Goal: Task Accomplishment & Management: Manage account settings

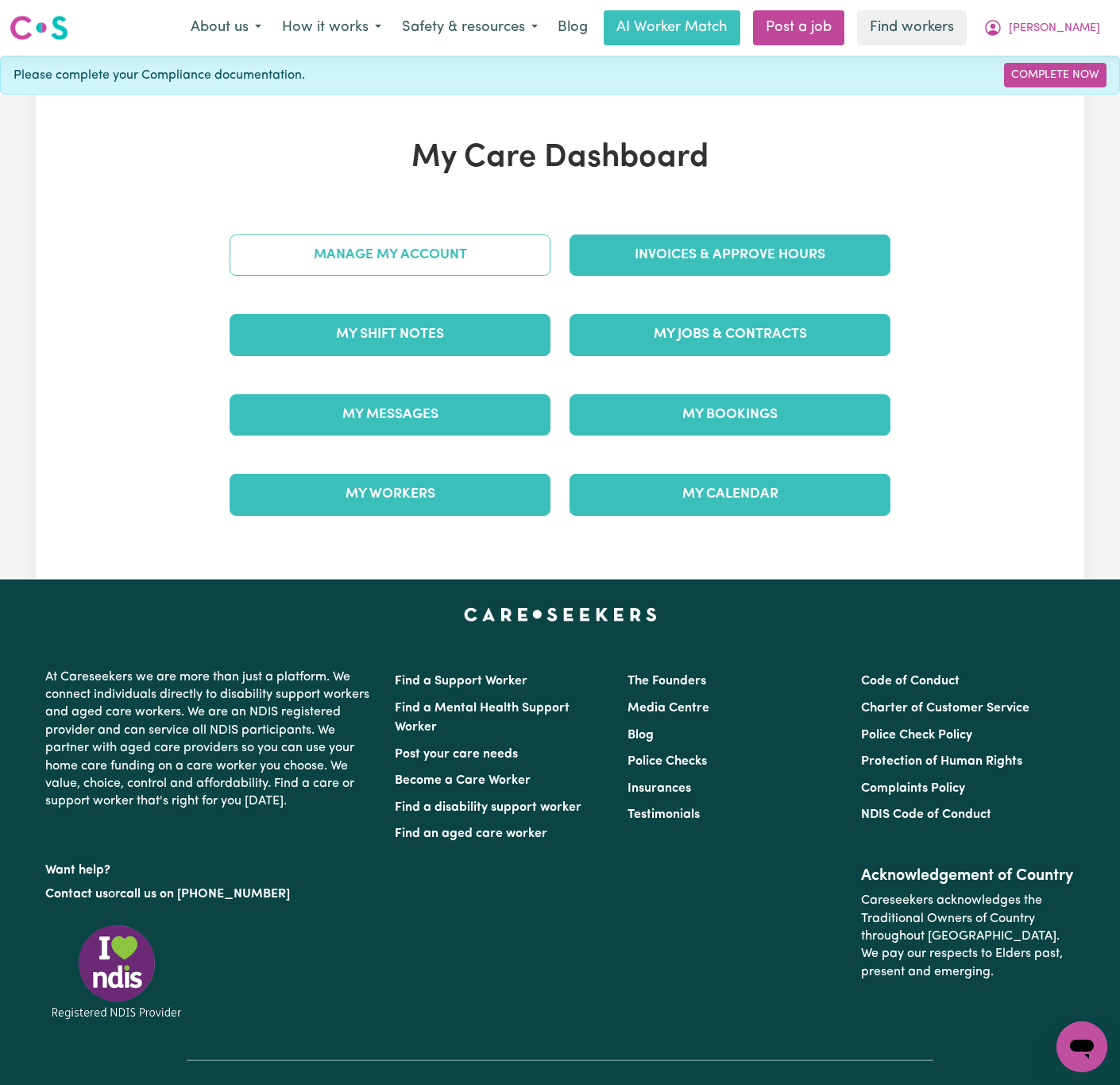
click at [498, 258] on link "Manage My Account" at bounding box center [390, 255] width 321 height 41
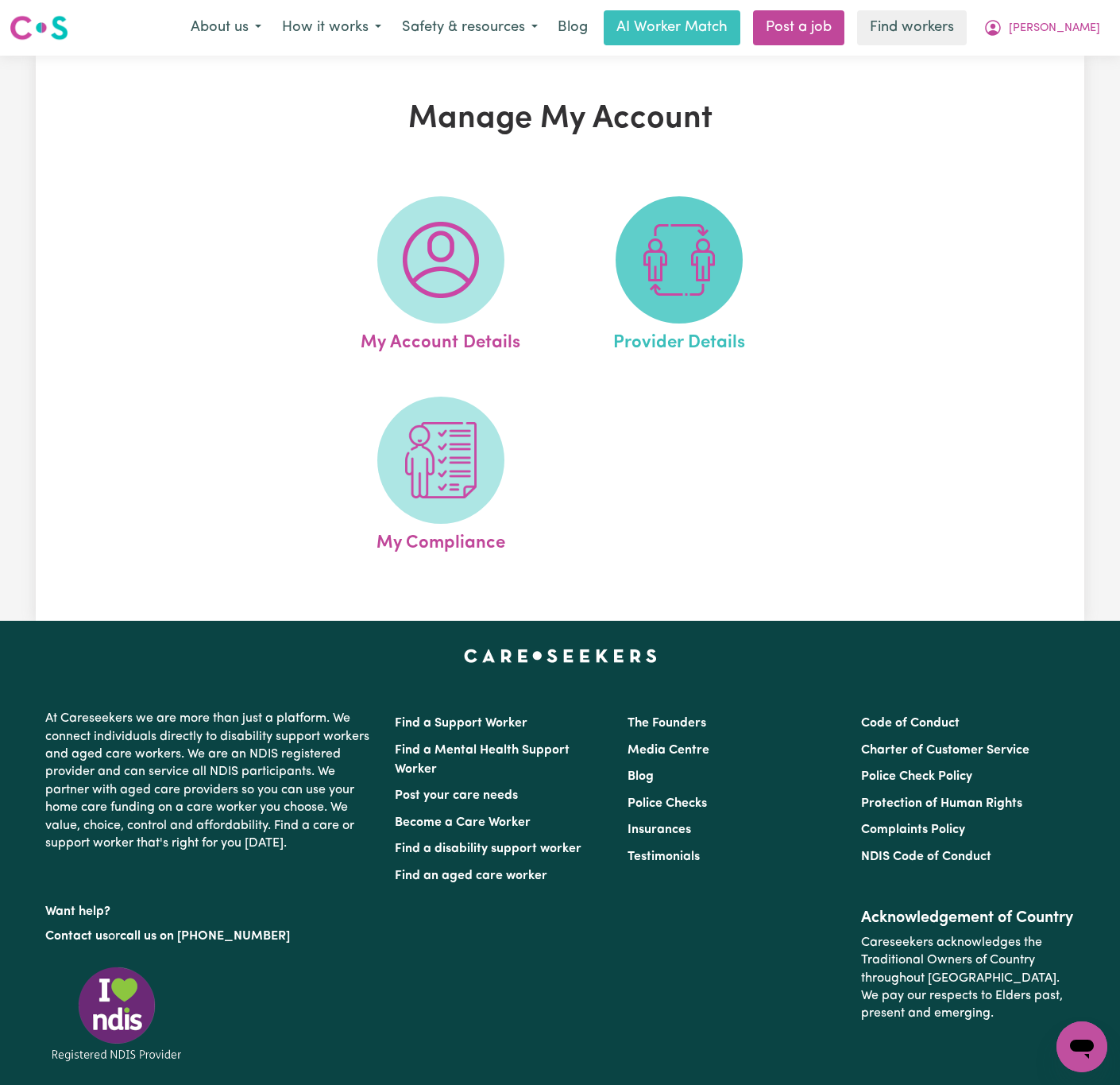
click at [704, 265] on img at bounding box center [679, 259] width 76 height 77
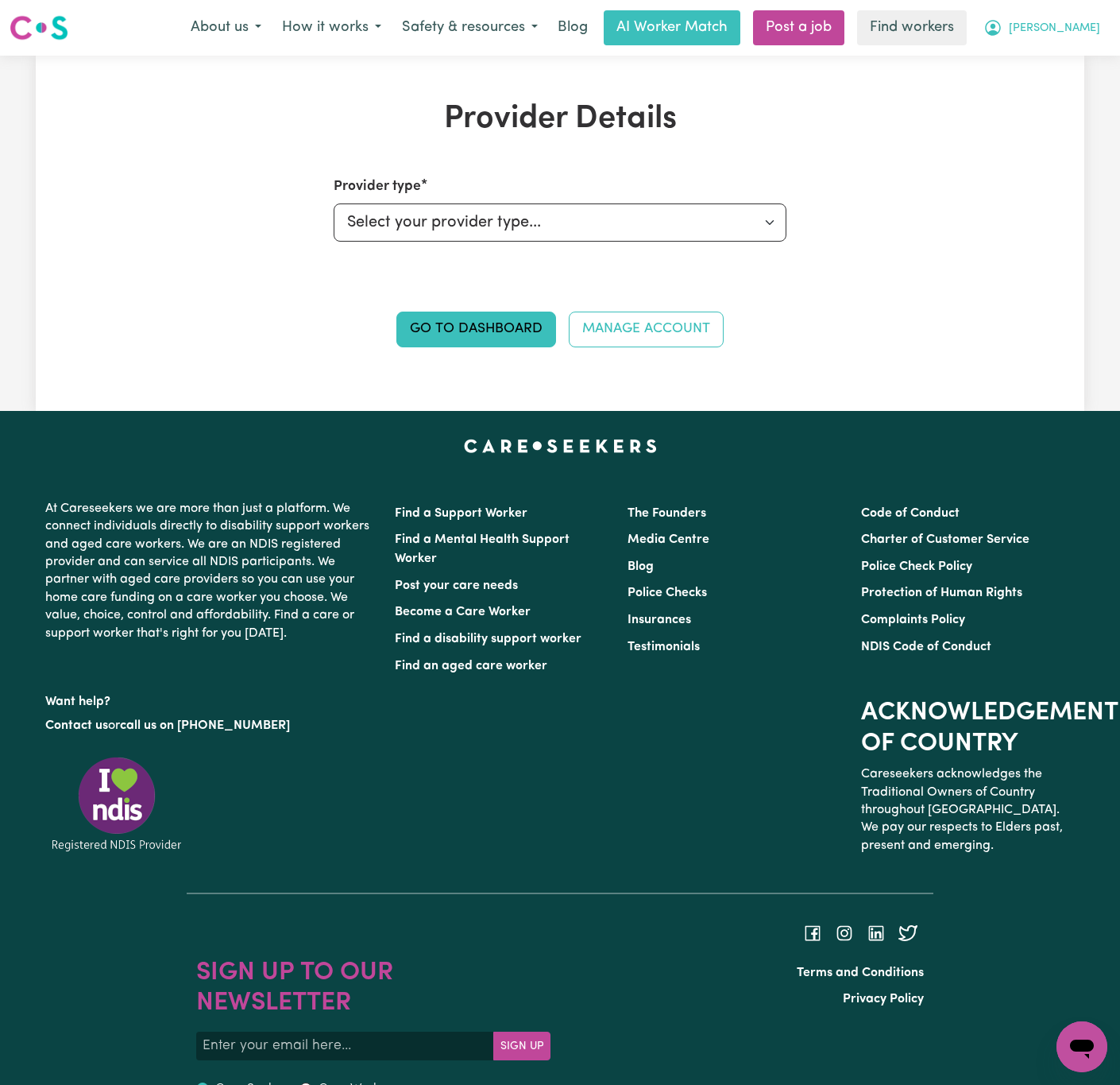
drag, startPoint x: 1092, startPoint y: 12, endPoint x: 1092, endPoint y: 41, distance: 29.0
click at [1092, 14] on button "[PERSON_NAME]" at bounding box center [1042, 27] width 138 height 33
click at [1085, 53] on link "My Dashboard" at bounding box center [1048, 61] width 126 height 30
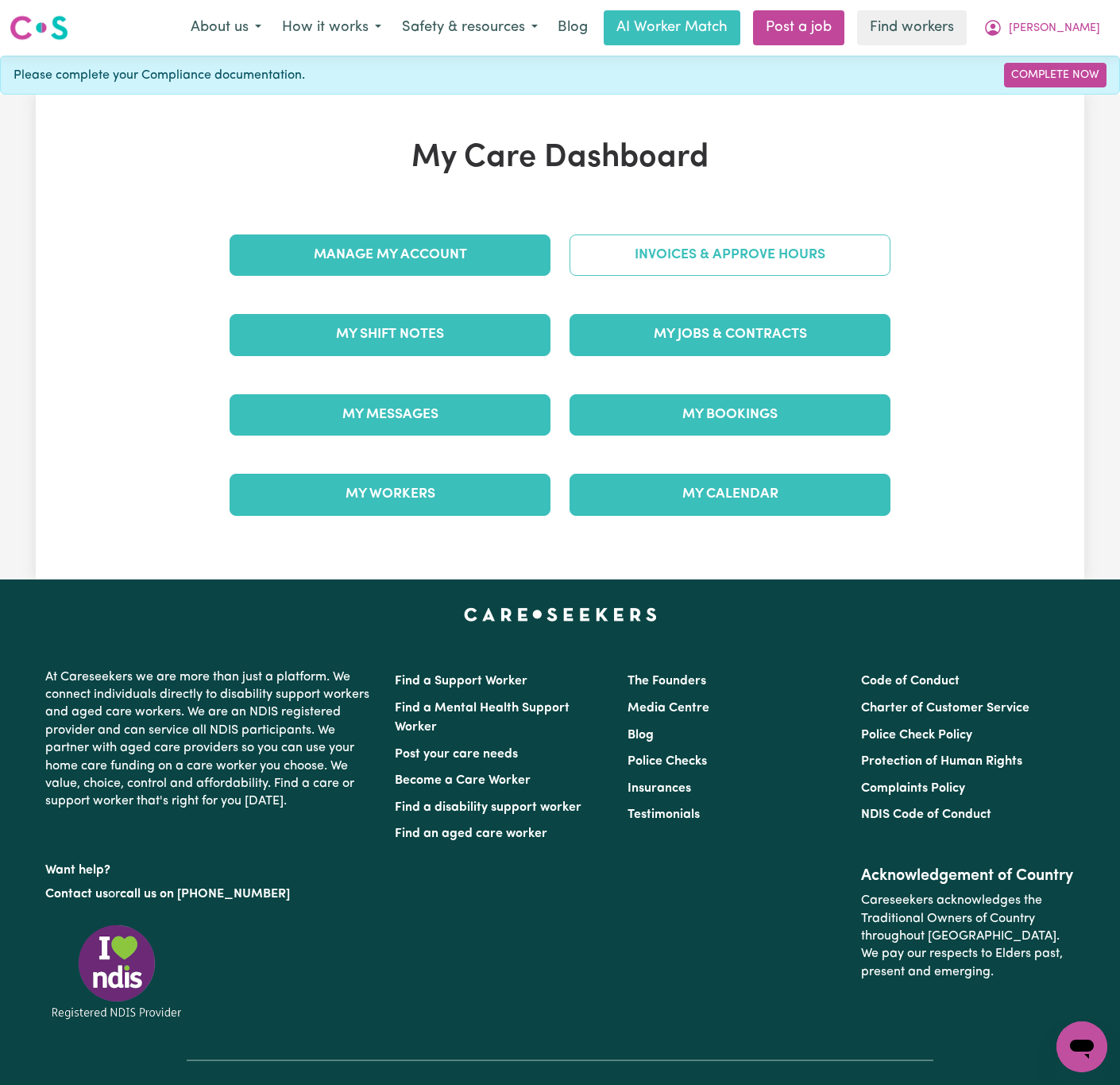
click at [846, 243] on link "Invoices & Approve Hours" at bounding box center [729, 255] width 321 height 41
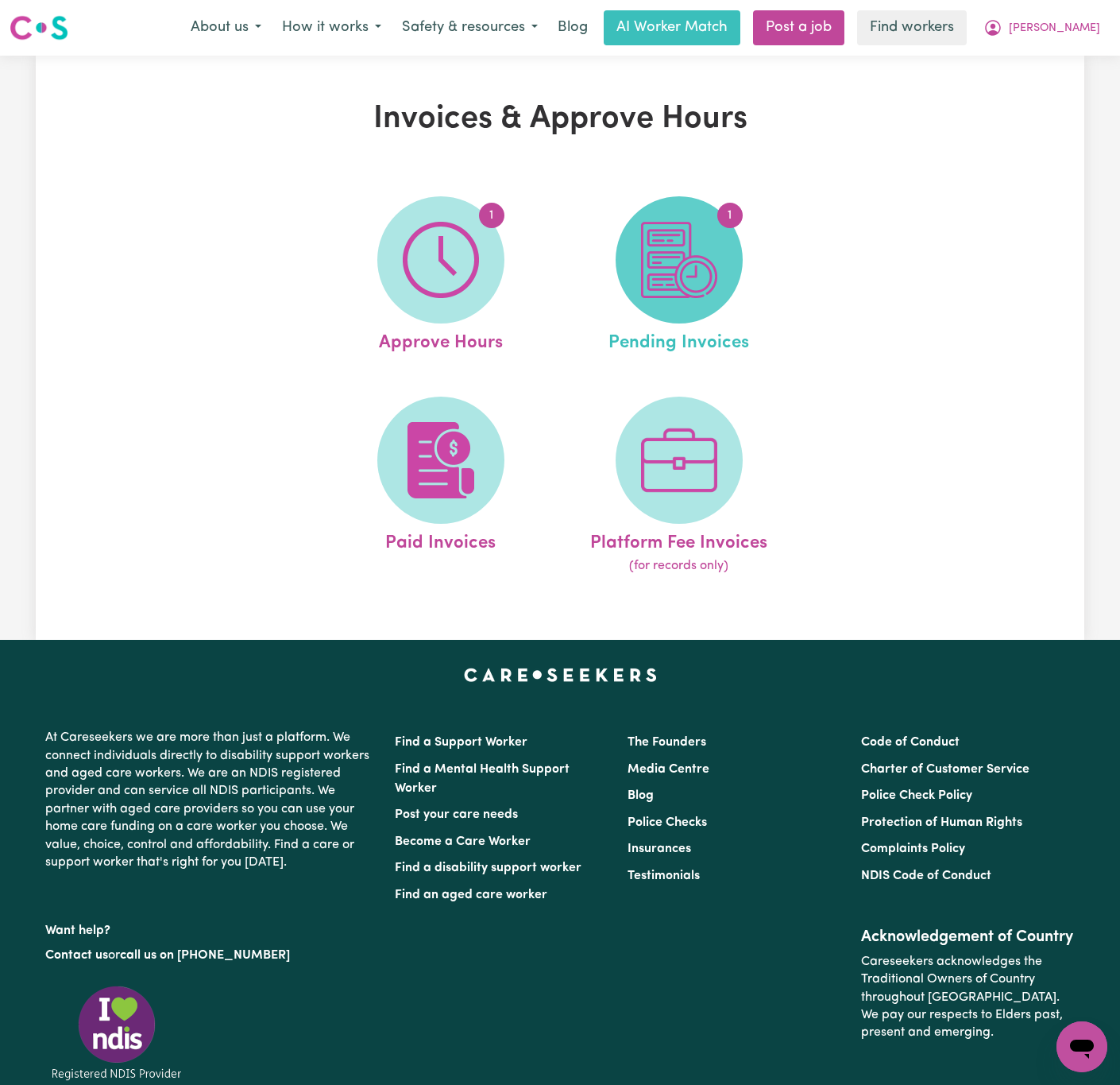
click at [680, 267] on img at bounding box center [679, 259] width 76 height 77
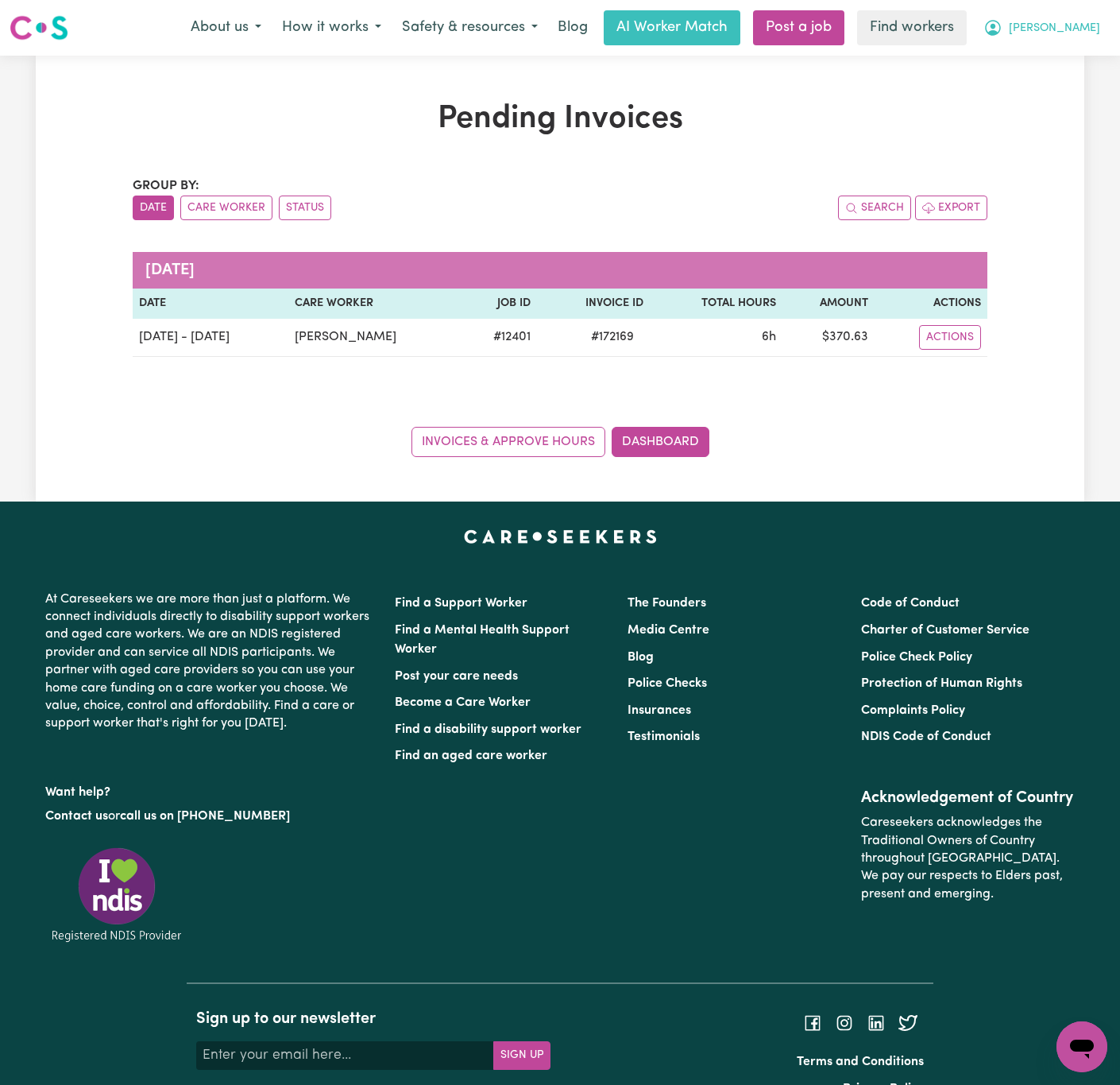
click at [1106, 19] on button "[PERSON_NAME]" at bounding box center [1042, 27] width 138 height 33
click at [1080, 58] on link "My Dashboard" at bounding box center [1048, 61] width 126 height 30
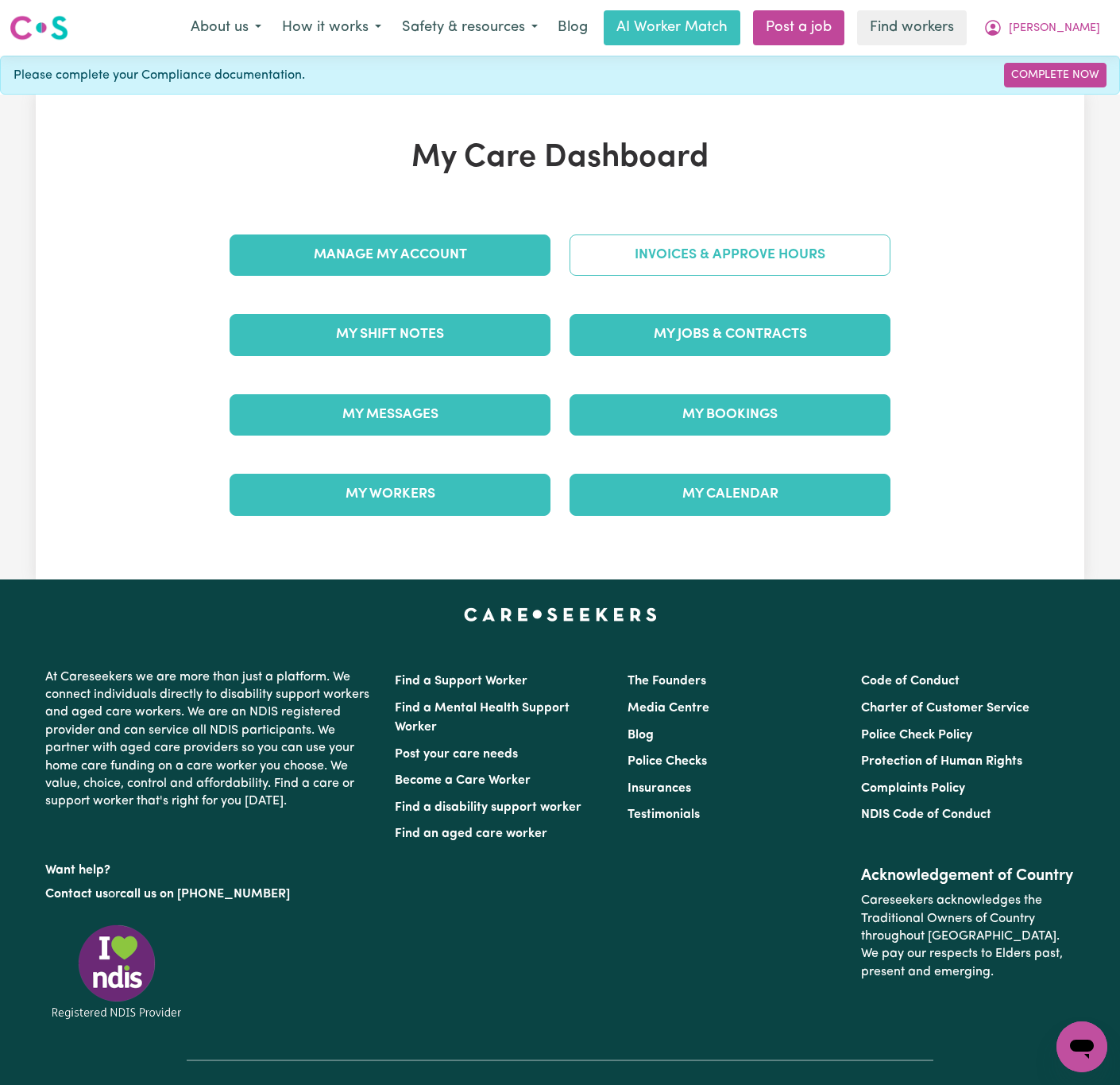
click at [655, 271] on link "Invoices & Approve Hours" at bounding box center [729, 255] width 321 height 41
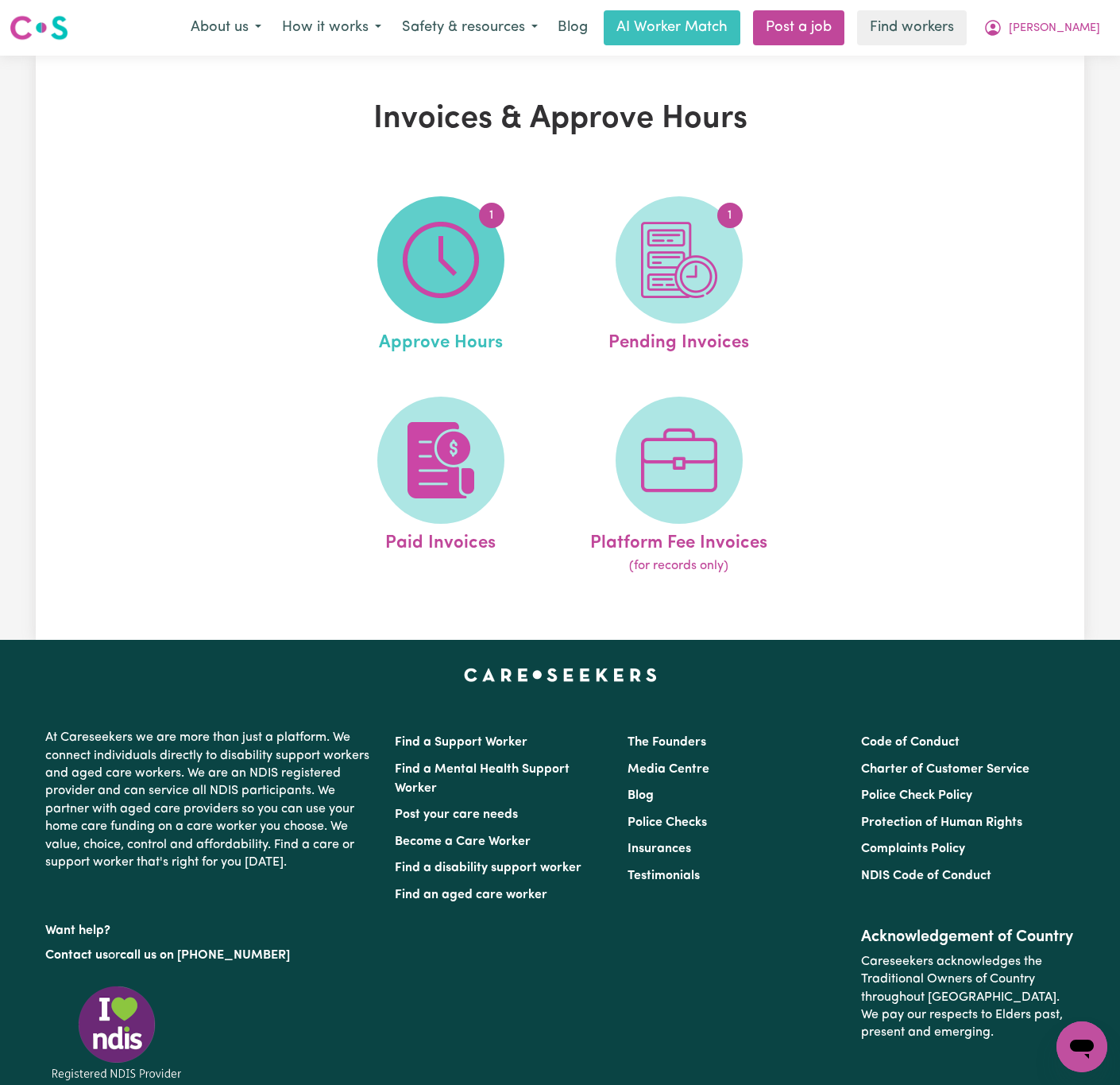
click at [457, 256] on img at bounding box center [440, 259] width 76 height 77
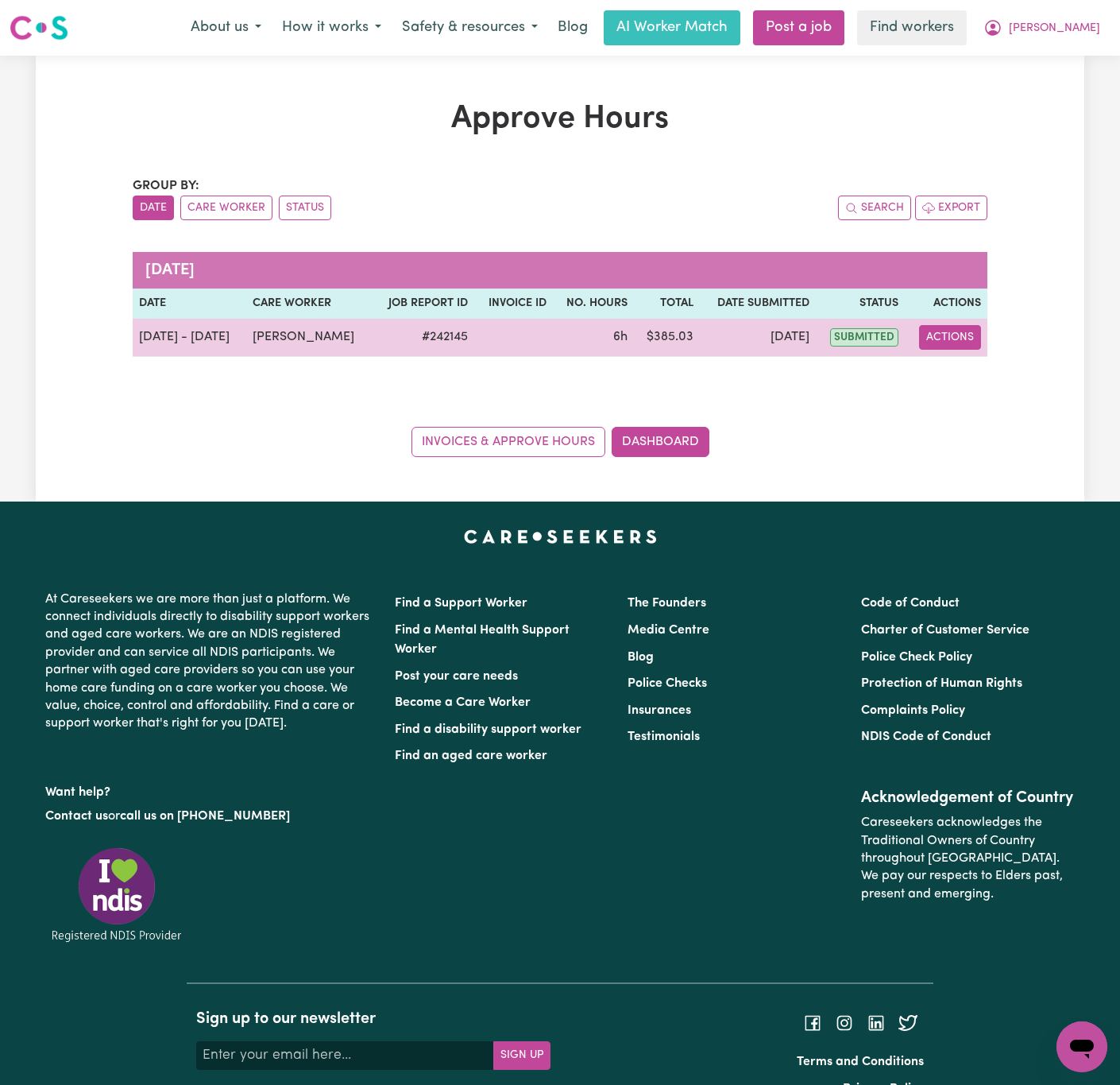
click at [956, 344] on button "Actions" at bounding box center [950, 338] width 62 height 25
click at [970, 375] on link "View Job Report" at bounding box center [990, 375] width 136 height 31
select select "pm"
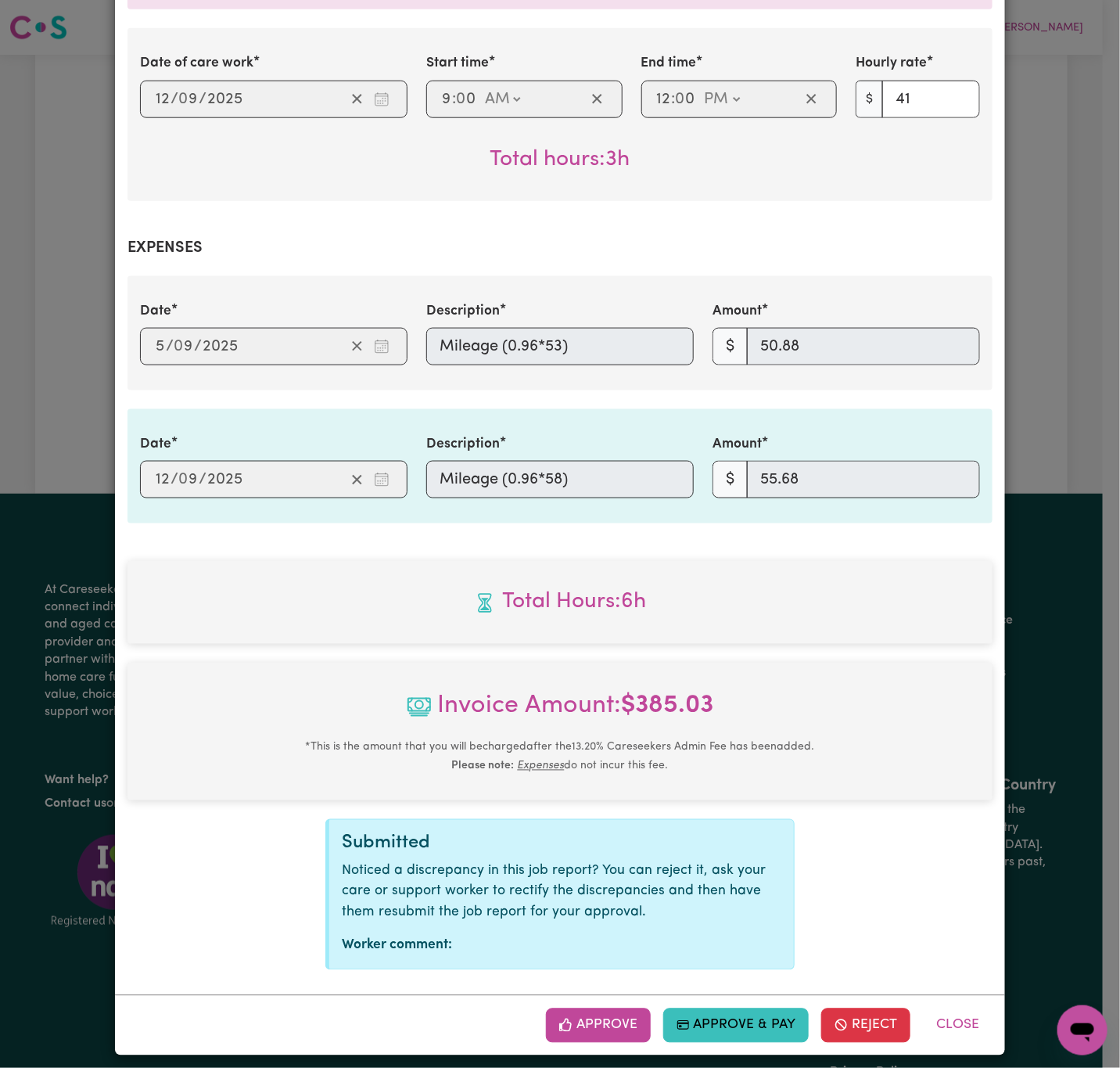
scroll to position [585, 0]
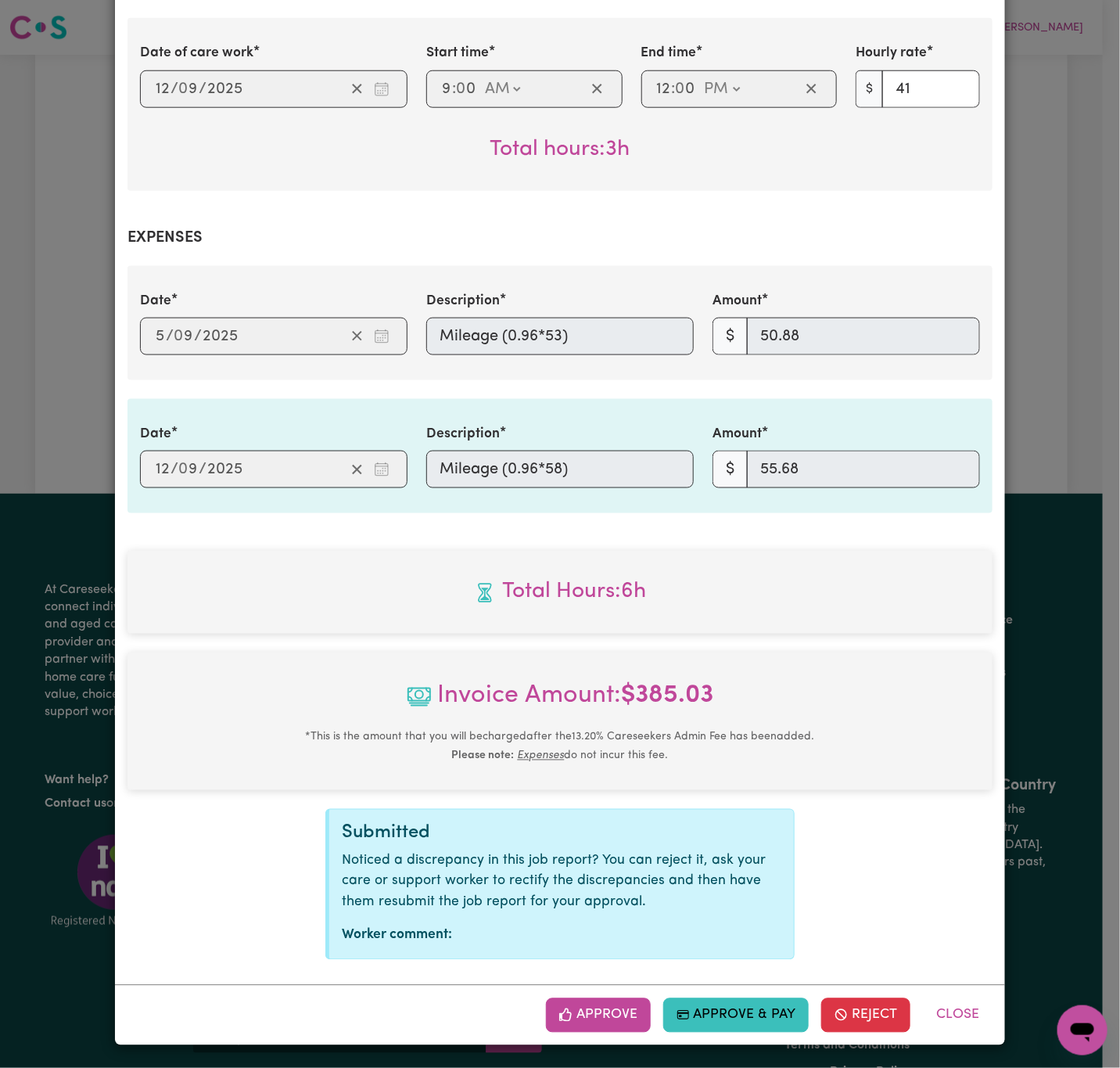
click at [616, 986] on div "Approve Approve & Pay Reject Close" at bounding box center [560, 1015] width 890 height 60
click at [632, 1032] on div "Approve Approve & Pay Reject Close" at bounding box center [560, 1015] width 890 height 60
click at [627, 1024] on button "Approve" at bounding box center [598, 1015] width 105 height 34
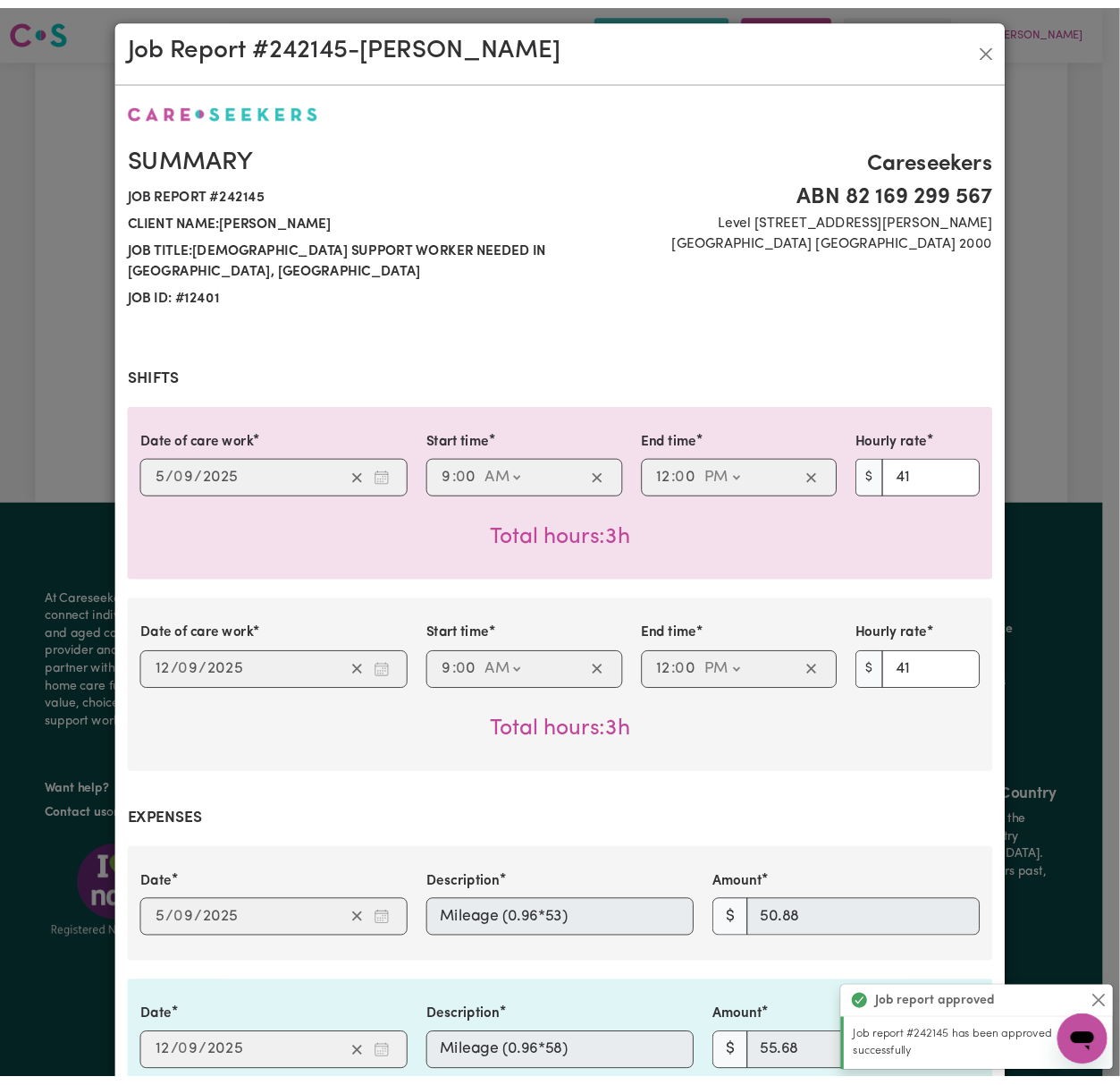
scroll to position [0, 0]
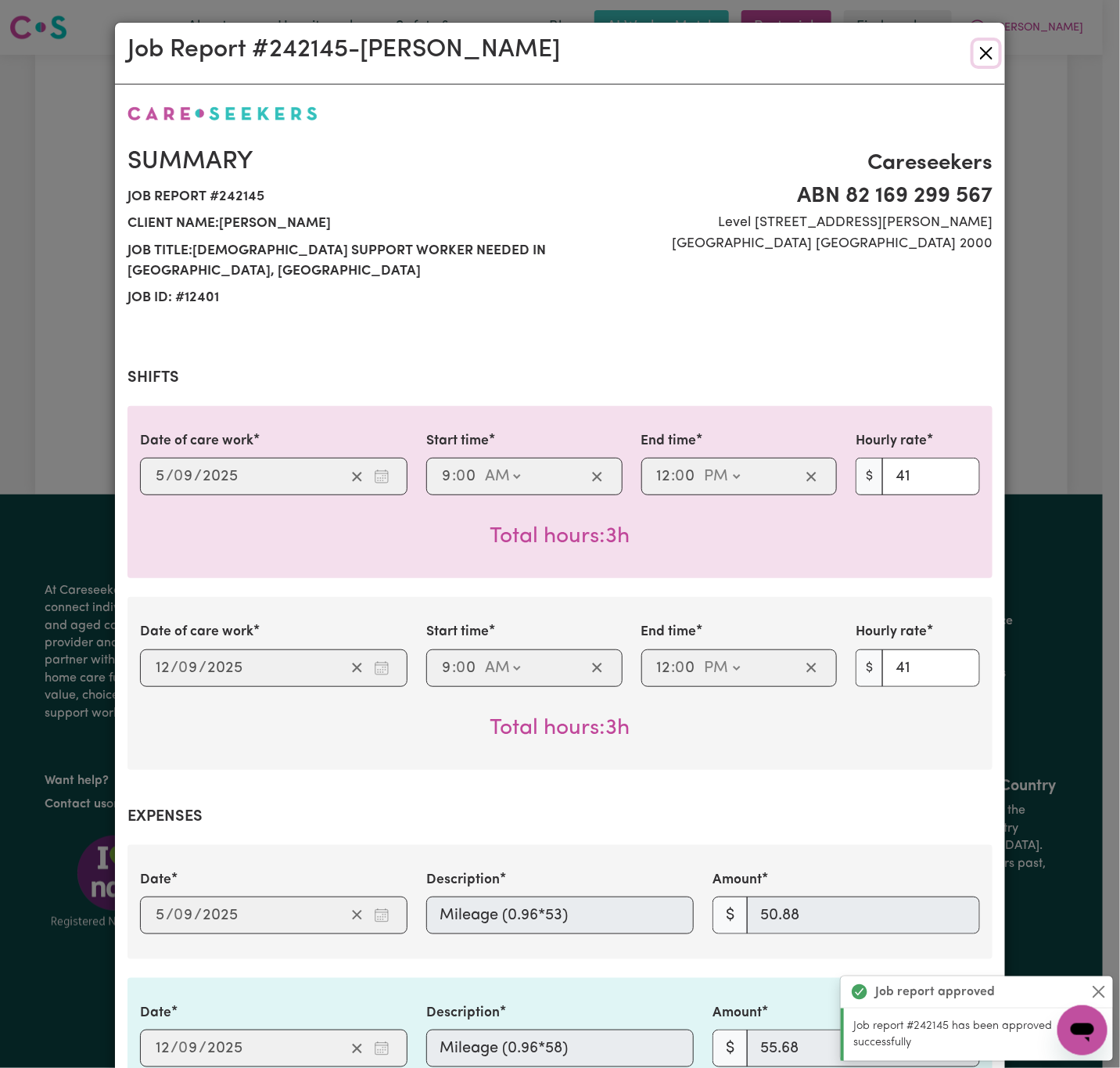
click at [979, 47] on button "Close" at bounding box center [986, 53] width 25 height 25
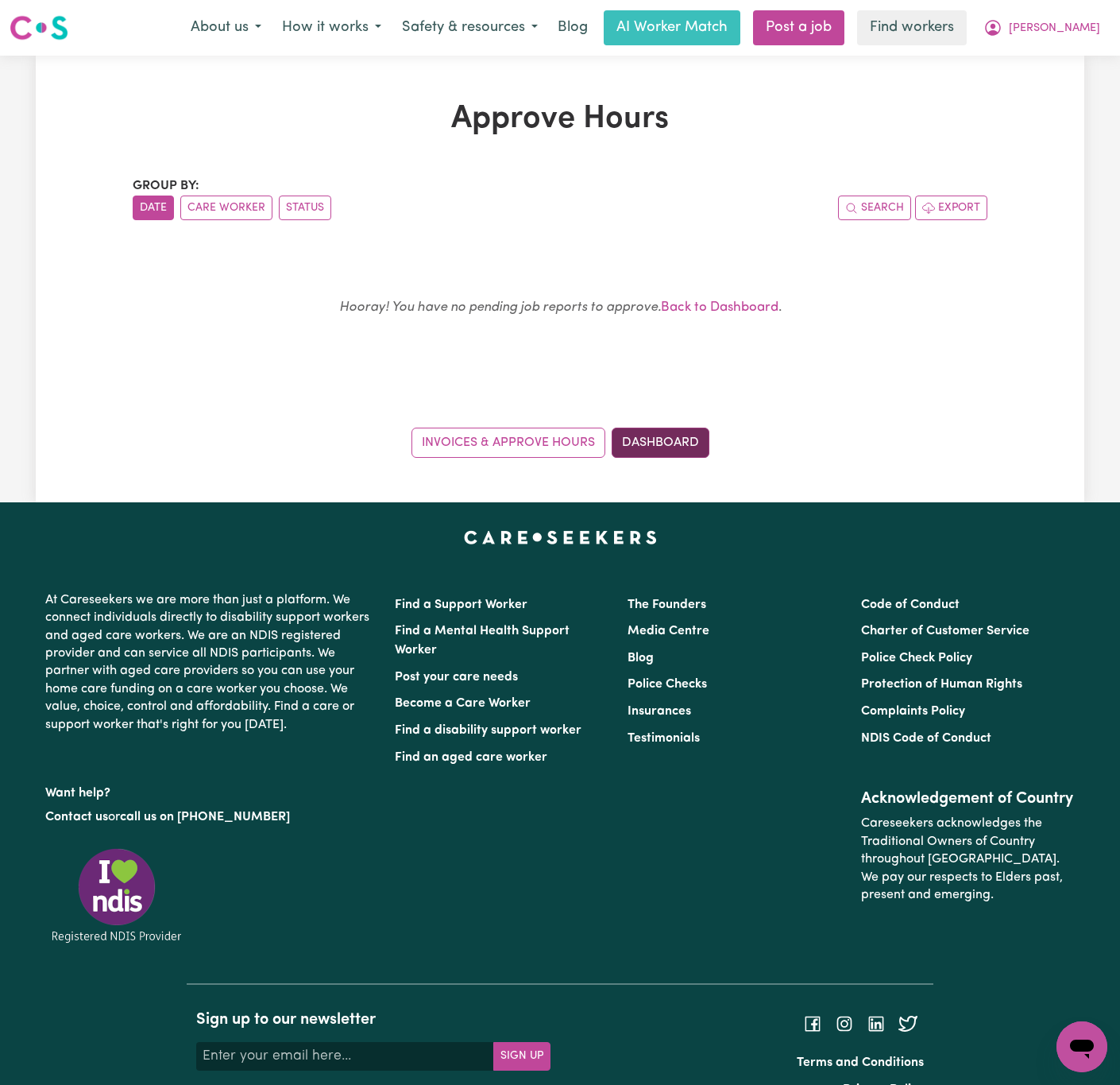
click at [653, 439] on link "Dashboard" at bounding box center [660, 442] width 97 height 30
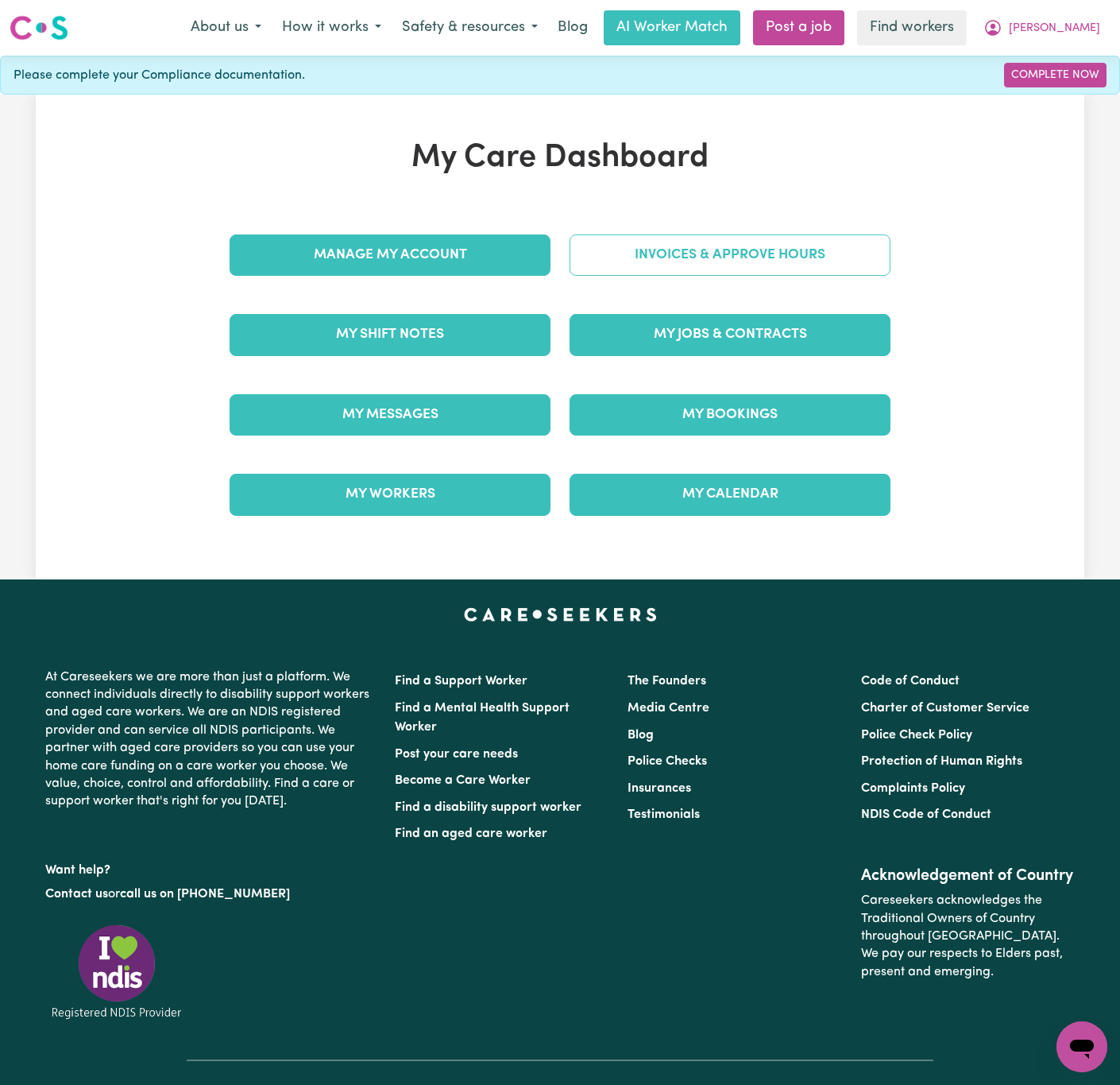
click at [792, 266] on link "Invoices & Approve Hours" at bounding box center [729, 255] width 321 height 41
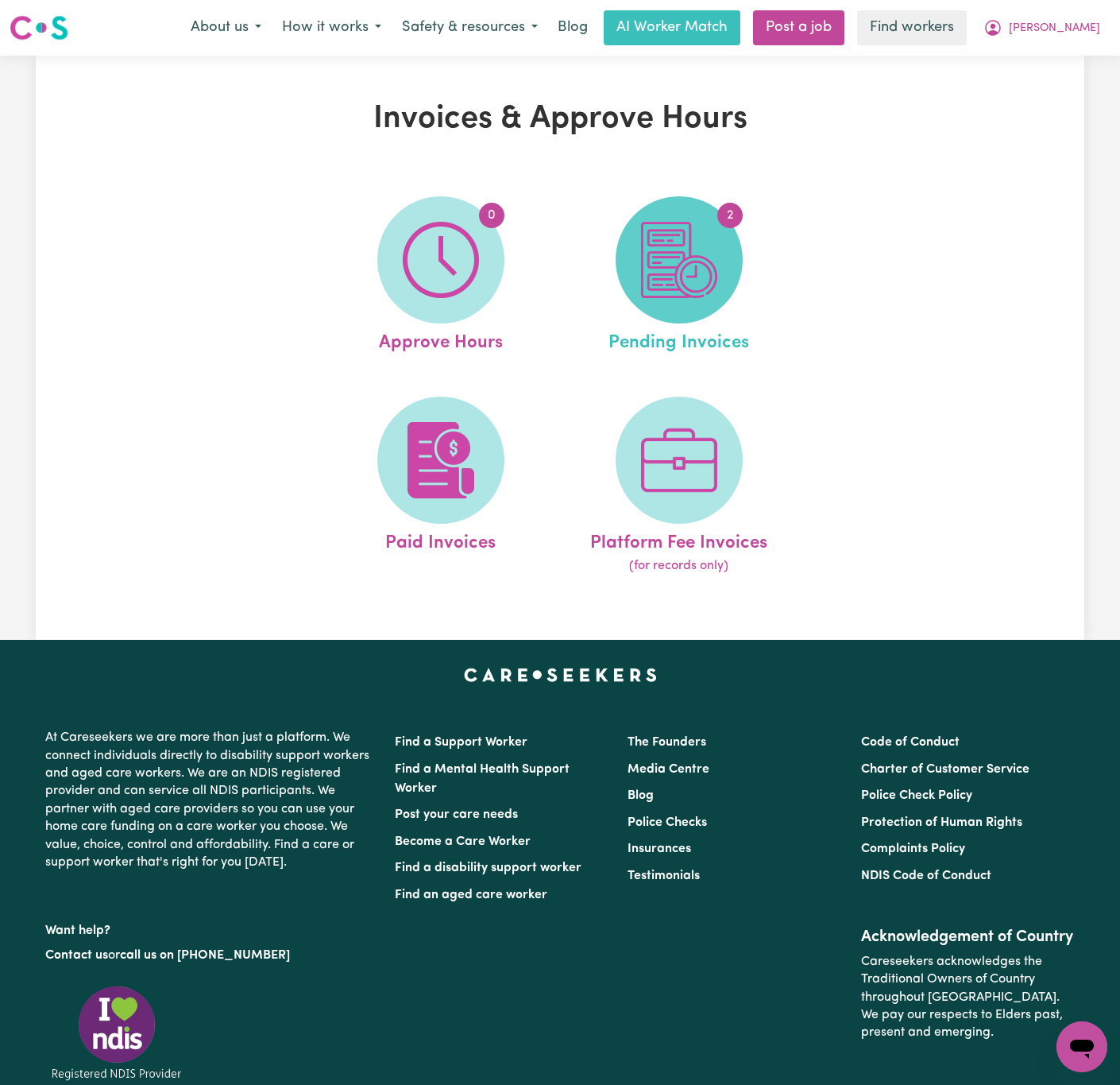
click at [691, 248] on img at bounding box center [679, 259] width 76 height 77
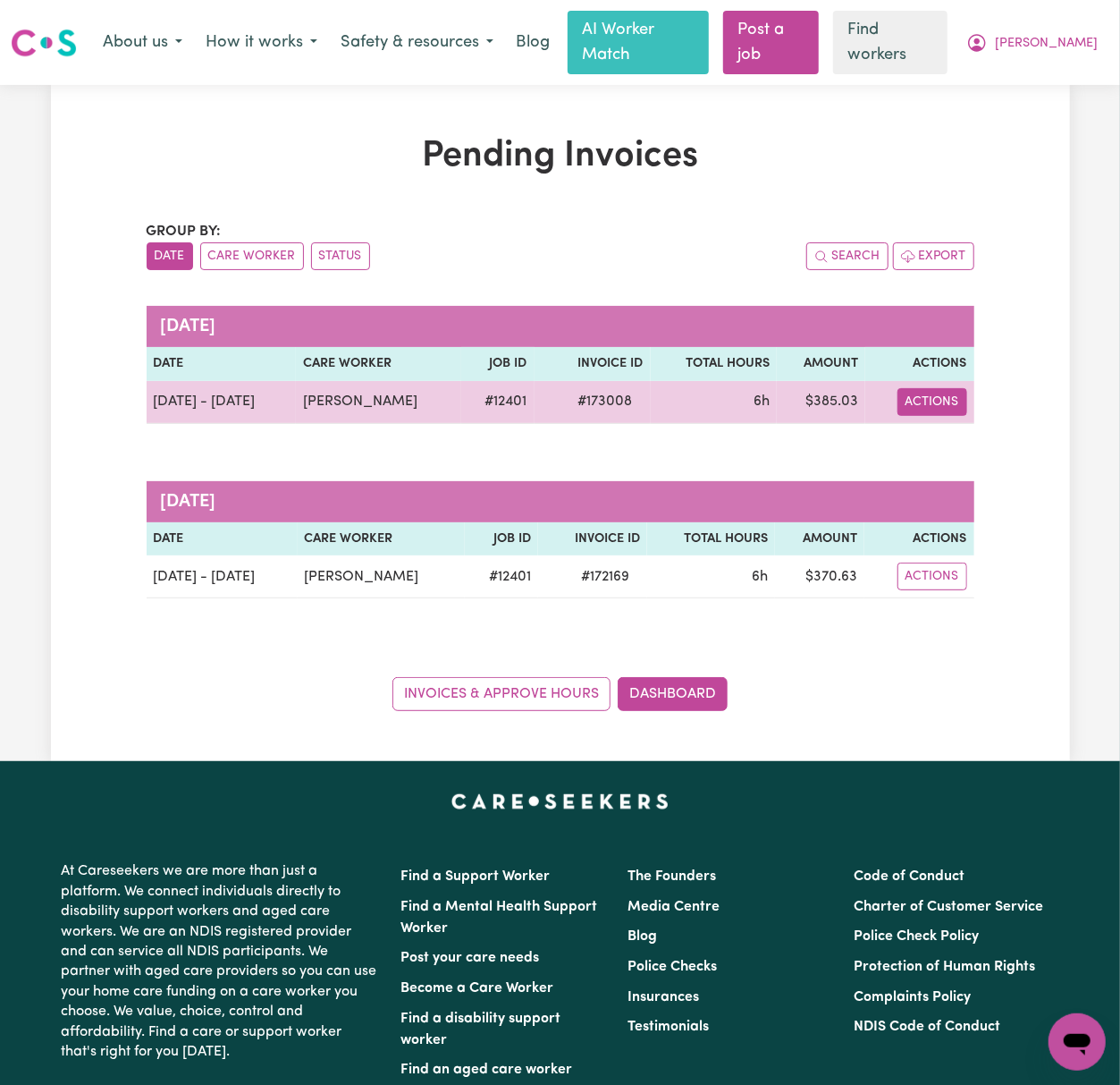
click at [920, 388] on button "Actions" at bounding box center [932, 402] width 70 height 28
click at [933, 426] on link "Download Invoice" at bounding box center [983, 443] width 164 height 35
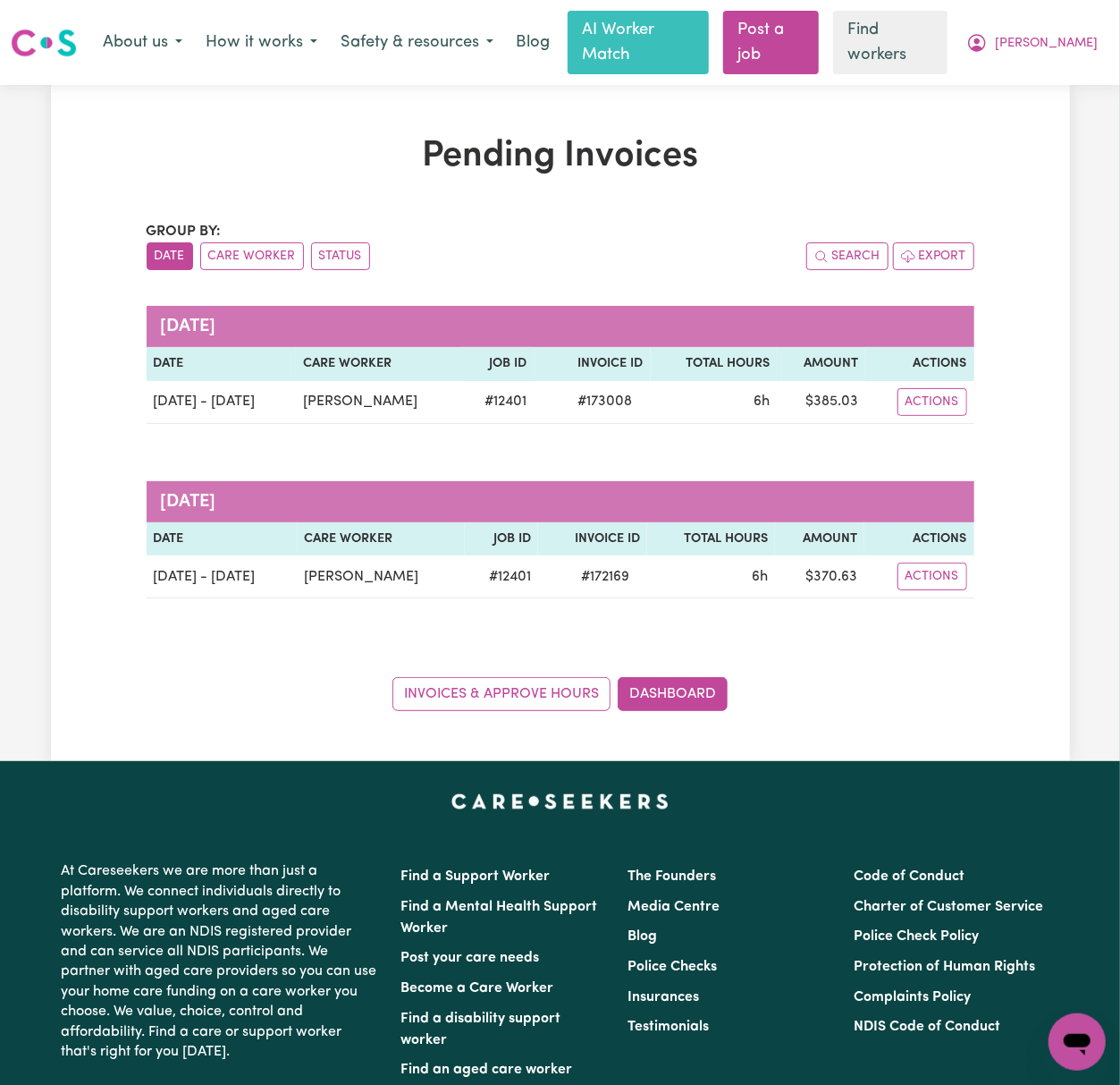
click at [1107, 87] on div "Pending Invoices Group by: Date Care Worker Status Search Export [DATE] Date Ca…" at bounding box center [560, 423] width 1120 height 676
drag, startPoint x: 1066, startPoint y: 26, endPoint x: 1067, endPoint y: 40, distance: 14.0
click at [988, 33] on icon "My Account" at bounding box center [978, 44] width 22 height 22
click at [1064, 69] on link "My Dashboard" at bounding box center [1038, 80] width 141 height 34
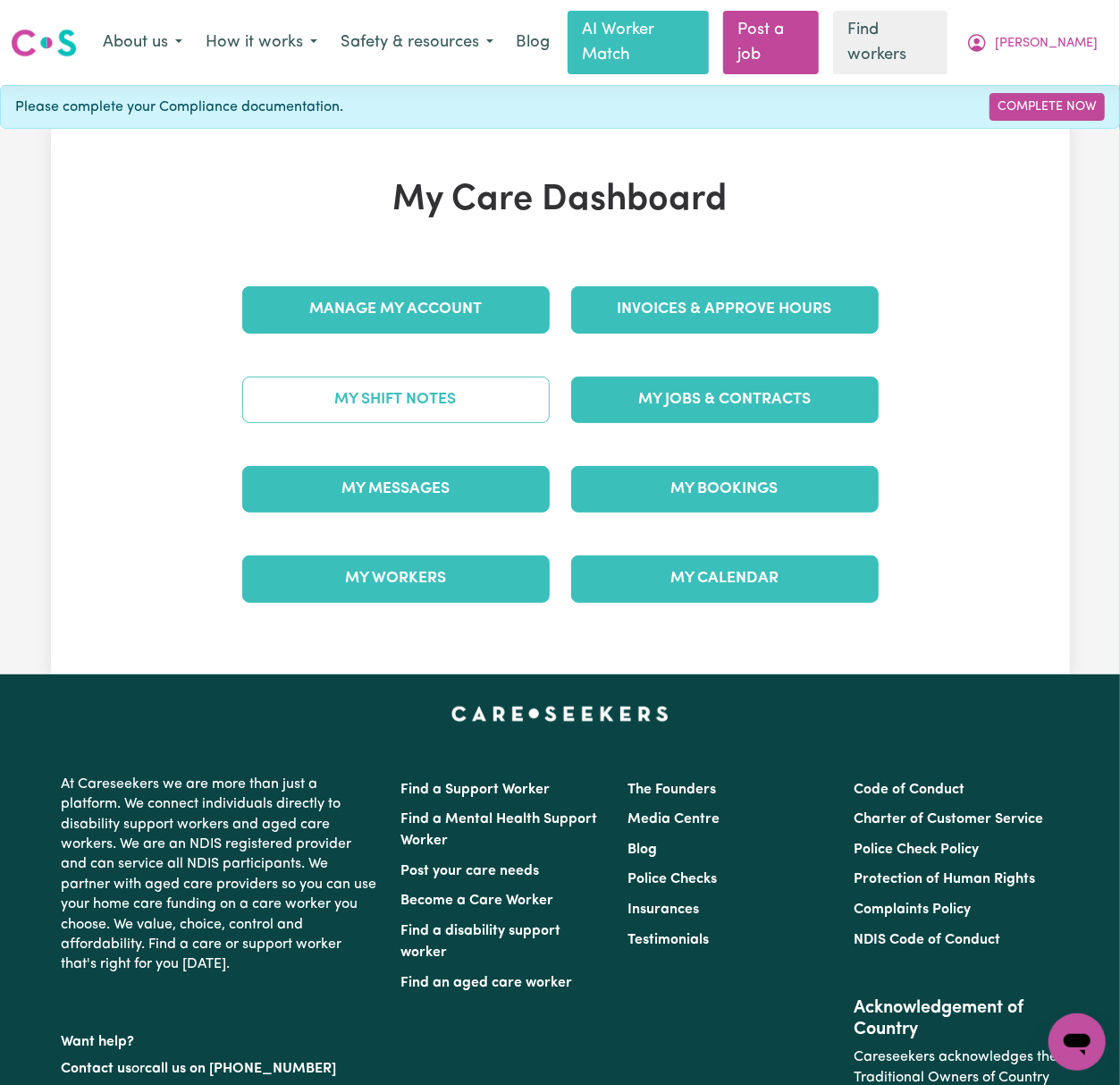
click at [463, 376] on link "My Shift Notes" at bounding box center [395, 399] width 307 height 46
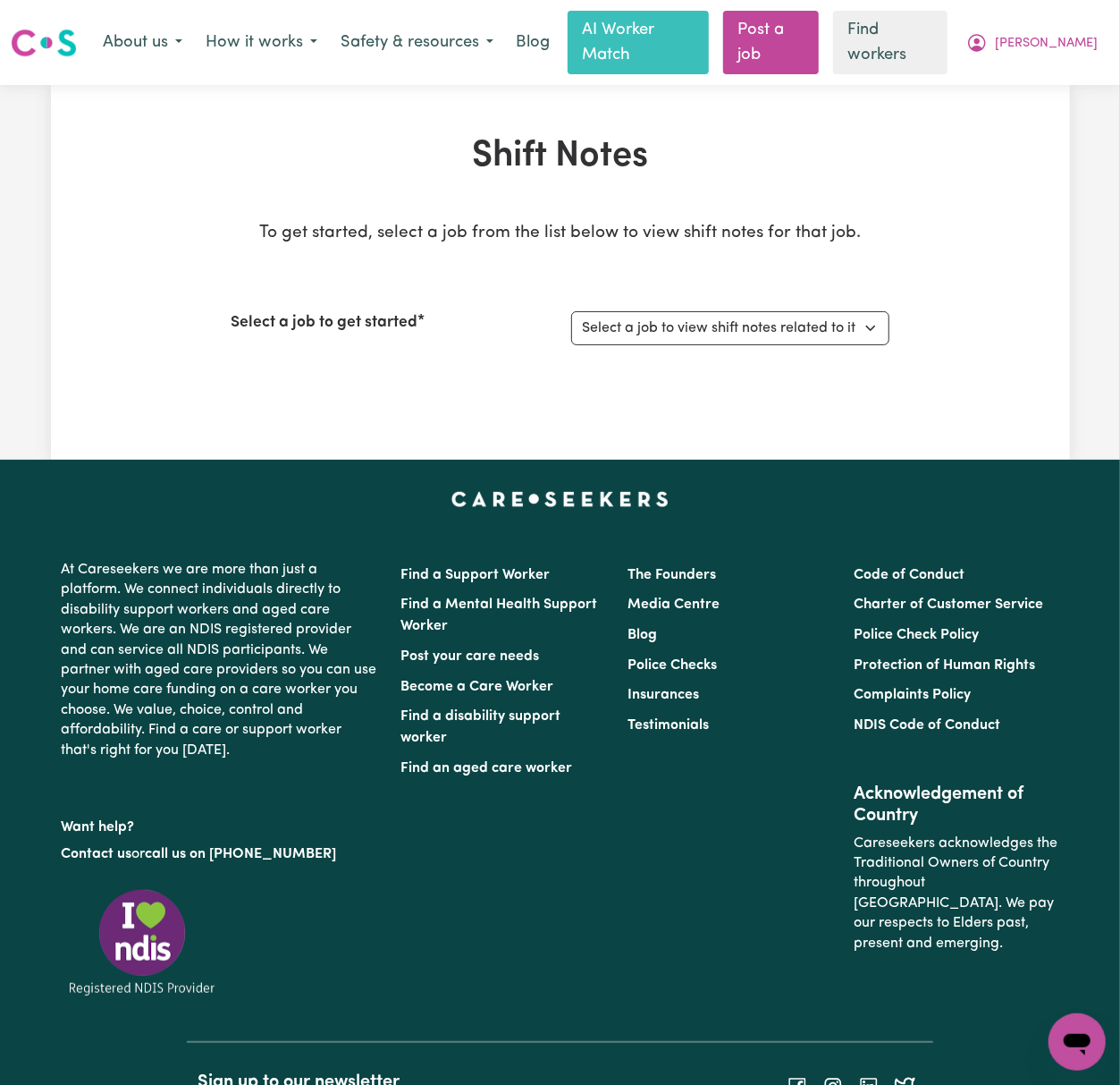
drag, startPoint x: 193, startPoint y: 162, endPoint x: 248, endPoint y: 204, distance: 69.2
click at [193, 162] on div "Shift Notes To get started, select a job from the list below to view shift note…" at bounding box center [560, 272] width 1019 height 275
click at [799, 316] on select "Select a job to view shift notes related to it... [DEMOGRAPHIC_DATA] Support Wo…" at bounding box center [729, 327] width 318 height 34
select select "12401"
click at [571, 311] on select "Select a job to view shift notes related to it... [DEMOGRAPHIC_DATA] Support Wo…" at bounding box center [729, 327] width 318 height 34
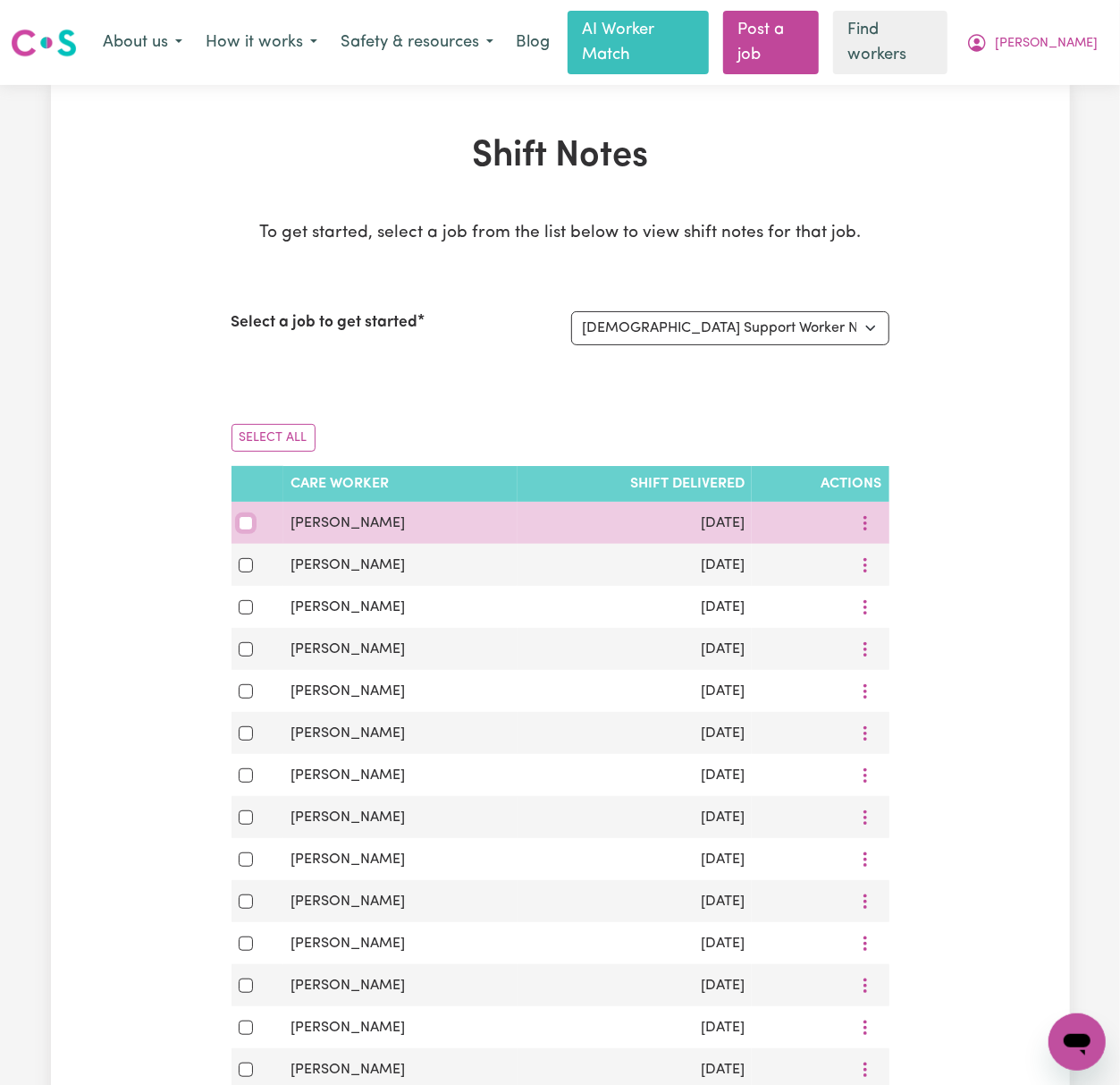
click at [243, 516] on input "checkbox" at bounding box center [246, 523] width 14 height 15
checkbox input "true"
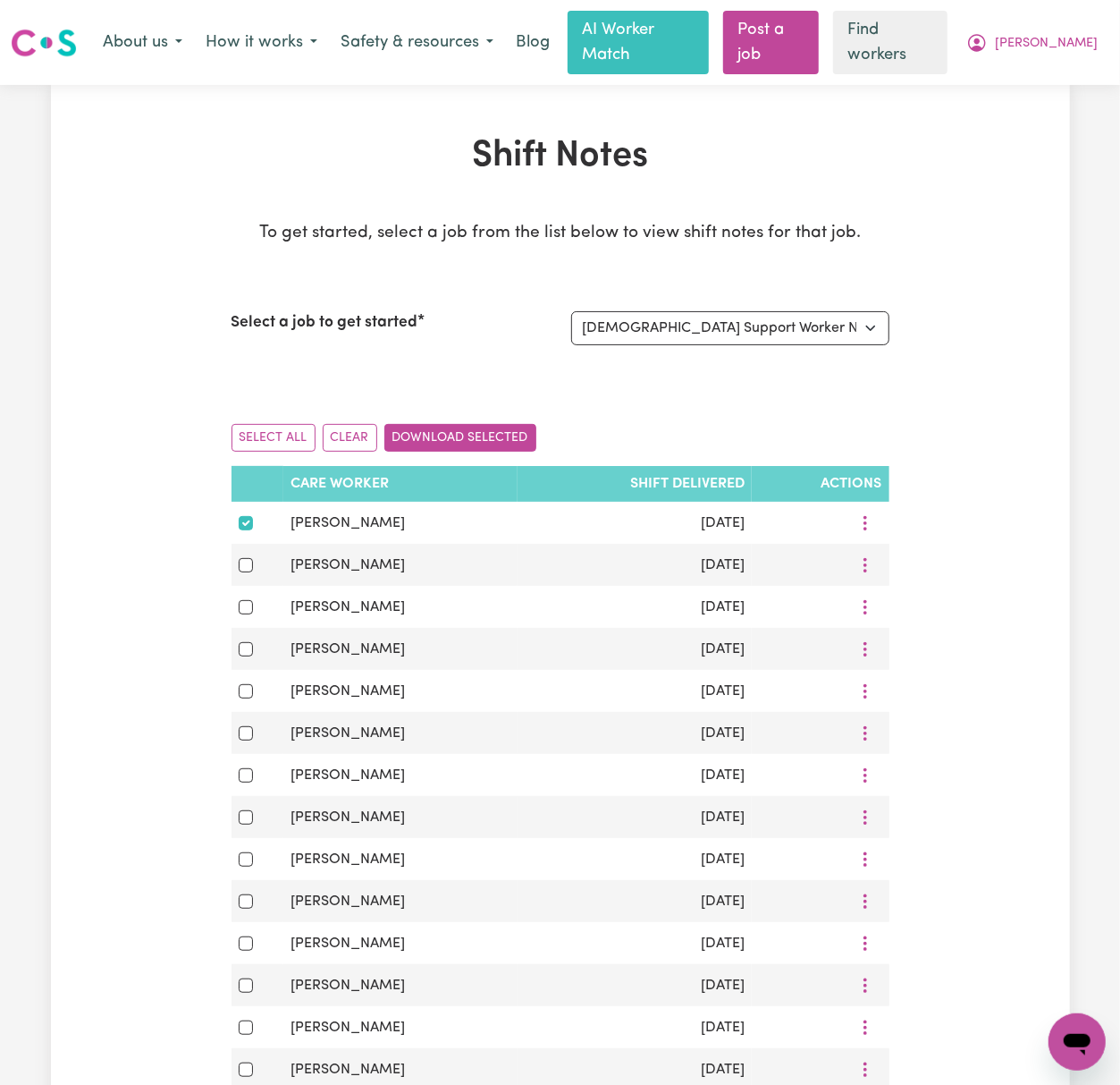
click at [480, 424] on button "Download Selected" at bounding box center [460, 438] width 152 height 28
drag, startPoint x: 1077, startPoint y: 19, endPoint x: 1073, endPoint y: 46, distance: 27.3
click at [1077, 24] on button "[PERSON_NAME]" at bounding box center [1032, 43] width 155 height 37
click at [1064, 104] on link "Logout" at bounding box center [1038, 114] width 141 height 34
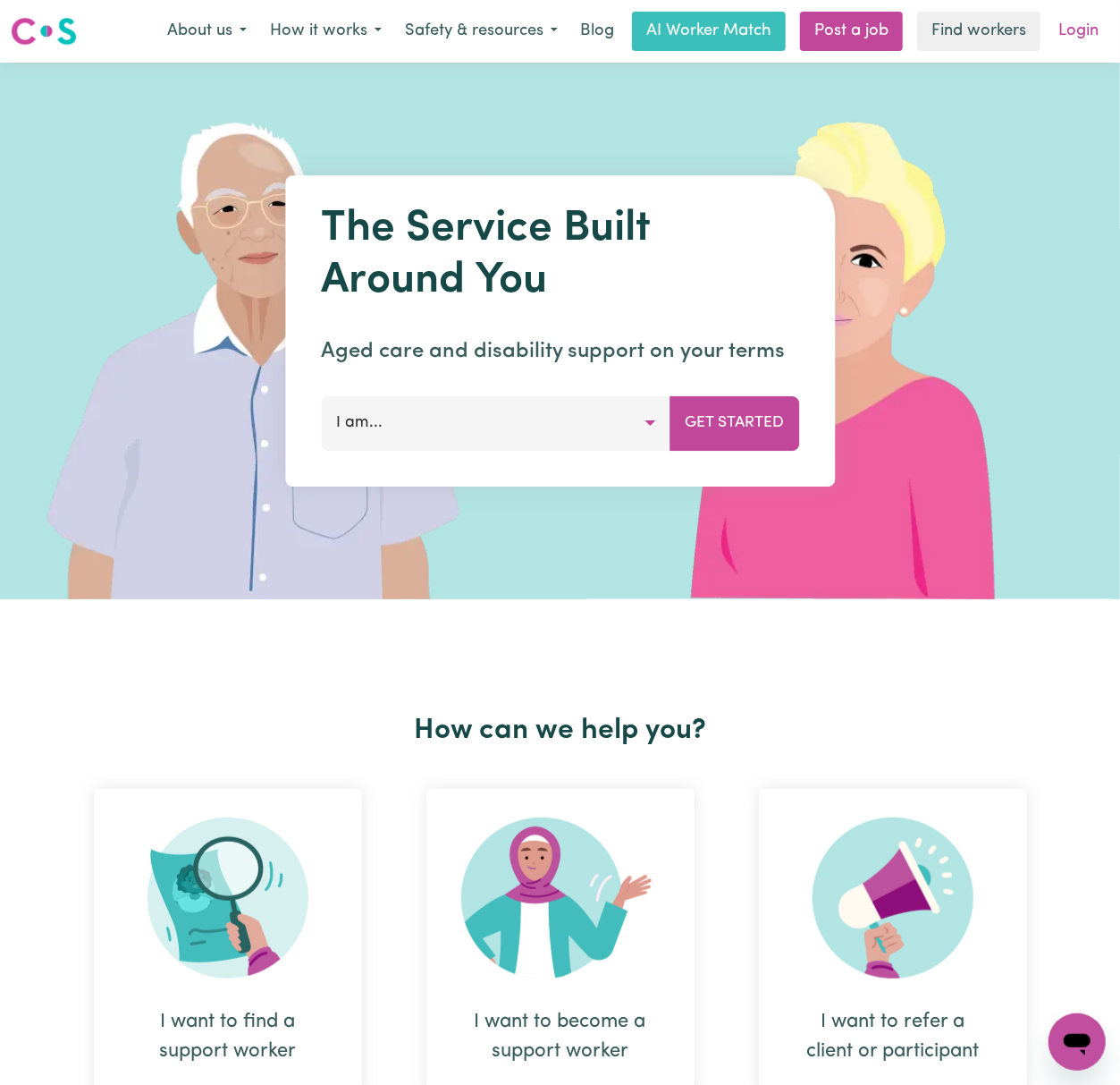
click at [1075, 18] on link "Login" at bounding box center [1078, 31] width 62 height 39
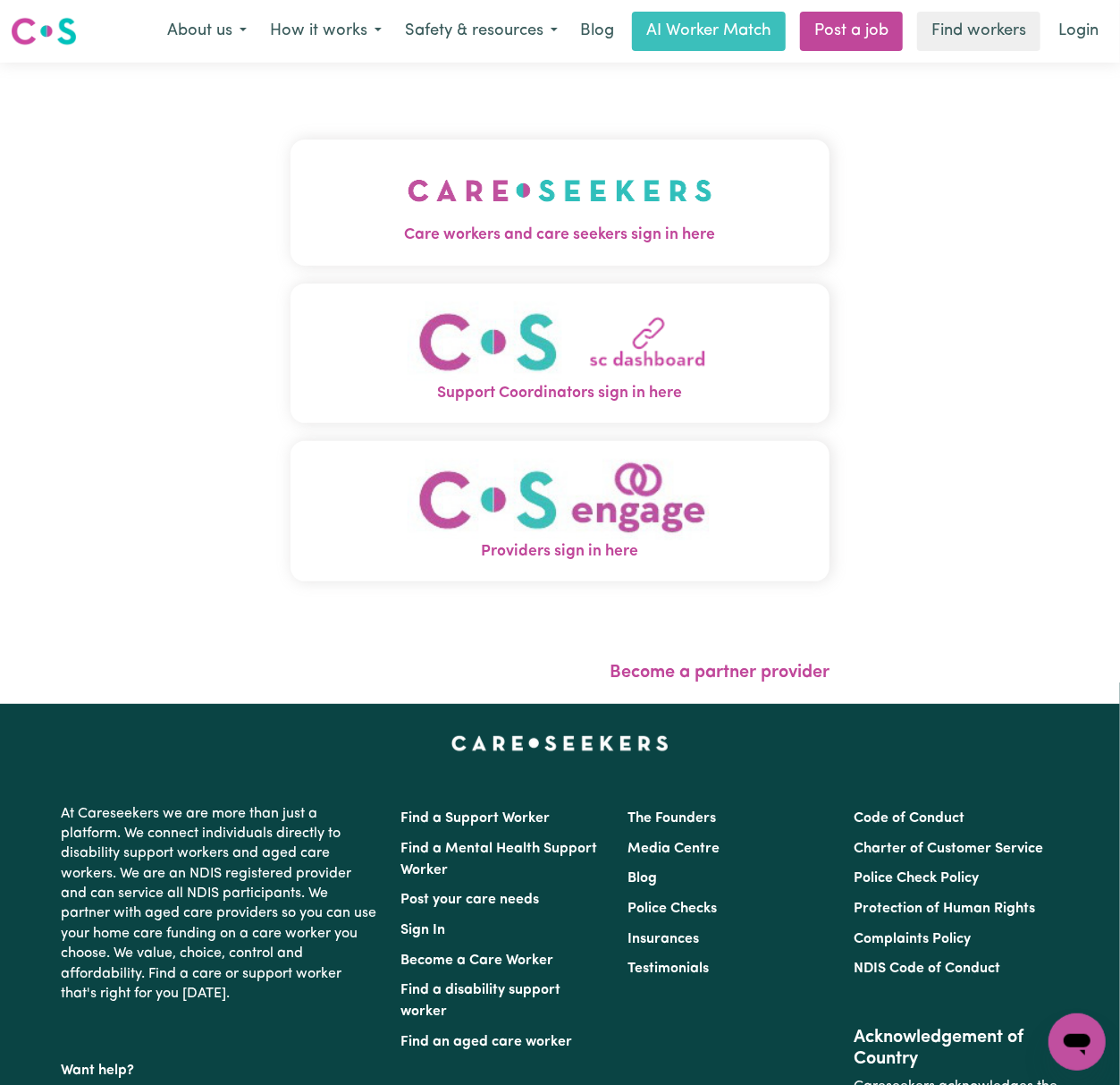
click at [516, 179] on img "Care workers and care seekers sign in here" at bounding box center [560, 190] width 304 height 66
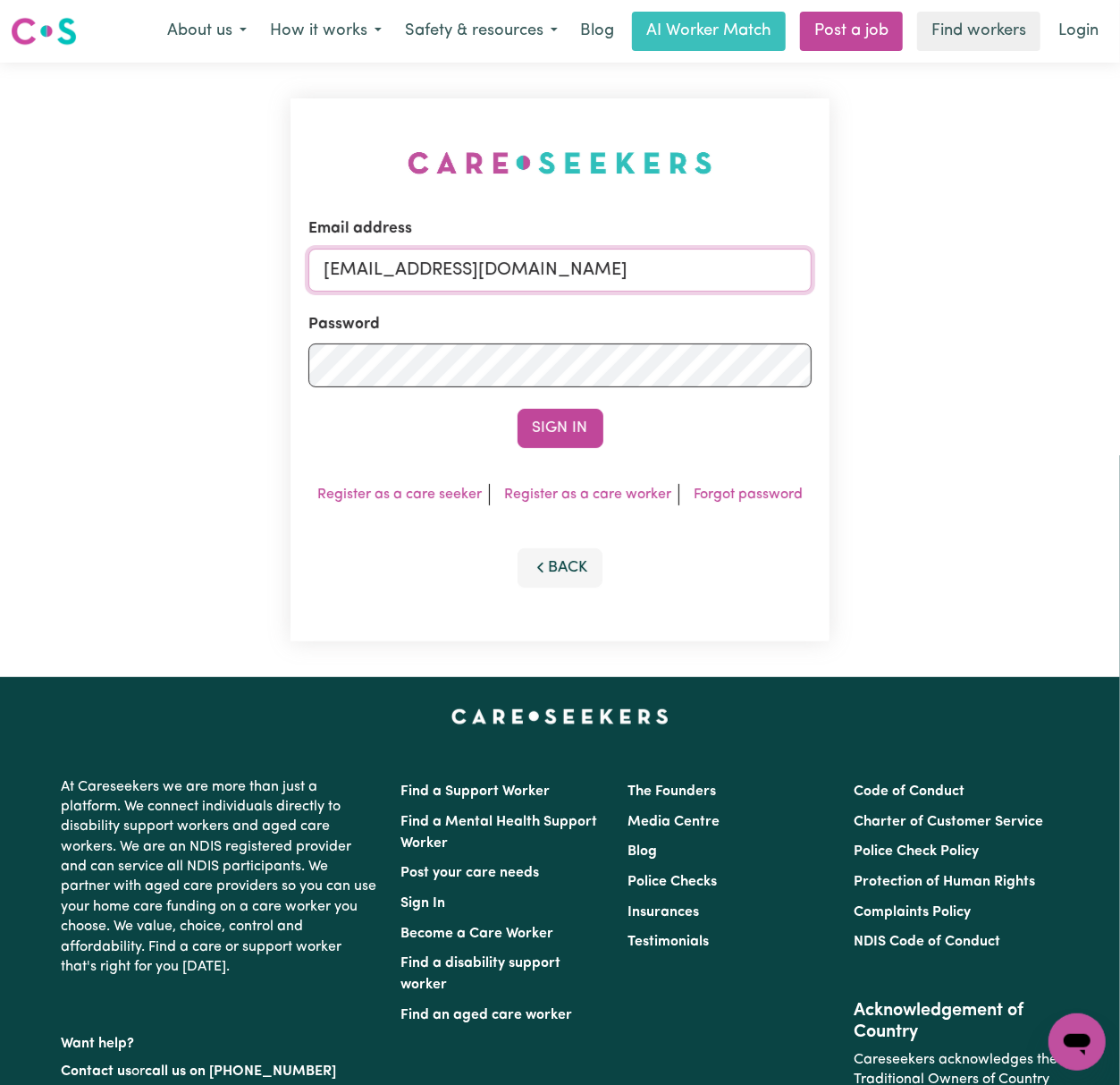
drag, startPoint x: 412, startPoint y: 263, endPoint x: 1095, endPoint y: 294, distance: 683.7
click at [1089, 292] on div "Email address [EMAIL_ADDRESS][DOMAIN_NAME] Password Sign In Register as a care …" at bounding box center [560, 370] width 1120 height 615
paste input "AretaCarewing"
type input "[EMAIL_ADDRESS][DOMAIN_NAME]"
click at [517, 409] on button "Sign In" at bounding box center [560, 428] width 86 height 39
